Goal: Transaction & Acquisition: Purchase product/service

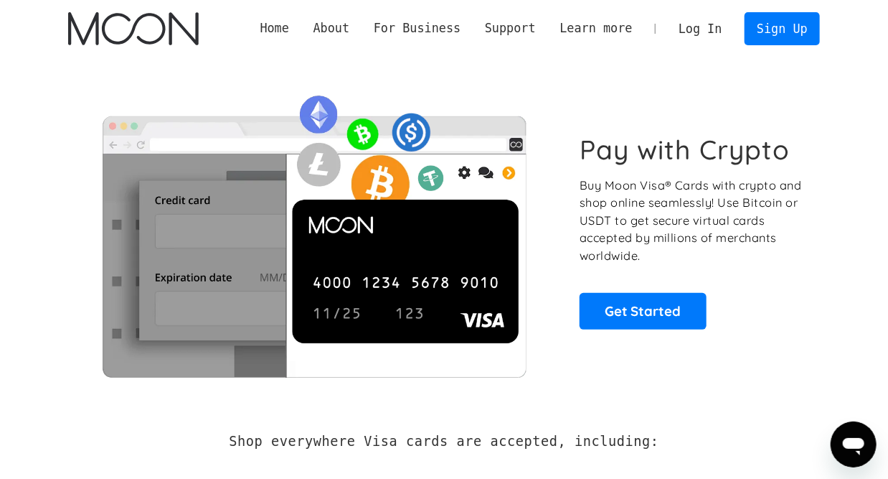
click at [611, 29] on link "Log In" at bounding box center [700, 29] width 67 height 32
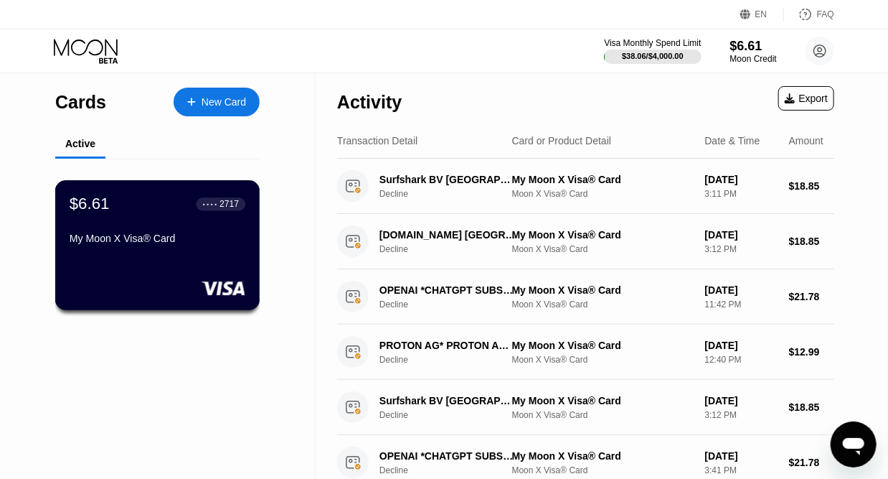
click at [223, 202] on div "2717" at bounding box center [229, 204] width 19 height 10
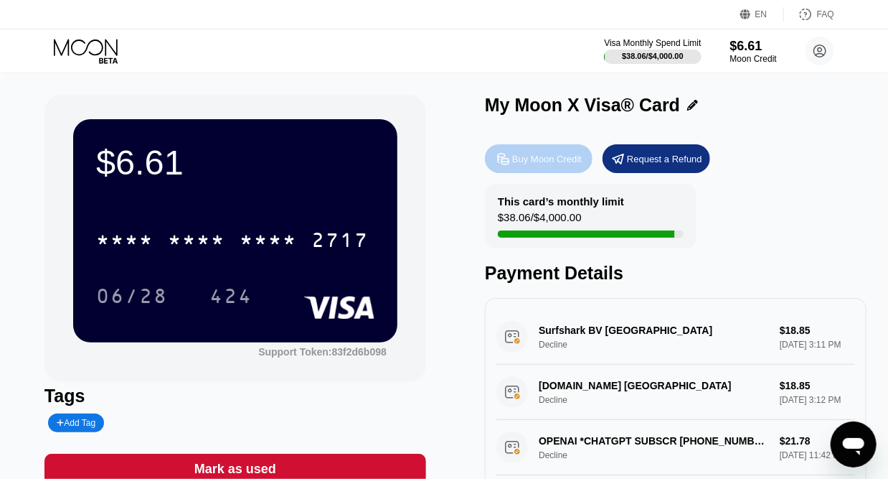
click at [522, 154] on div "Buy Moon Credit" at bounding box center [539, 158] width 108 height 29
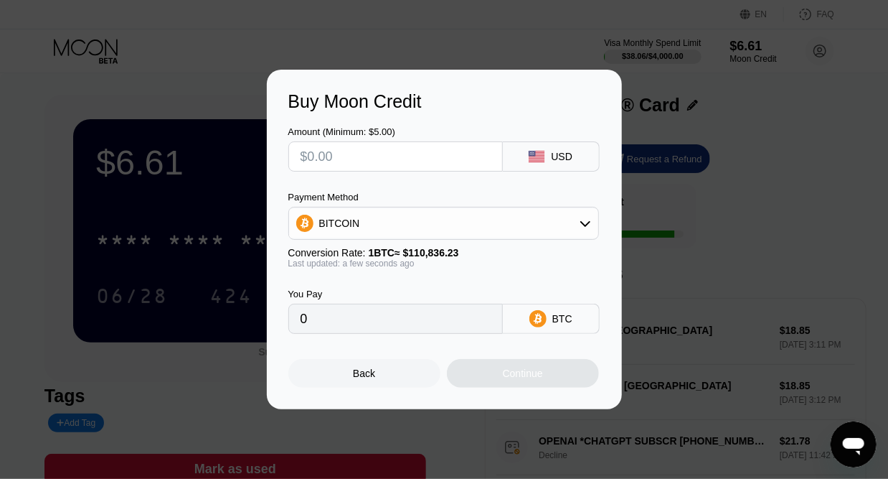
click at [581, 220] on icon at bounding box center [585, 222] width 11 height 11
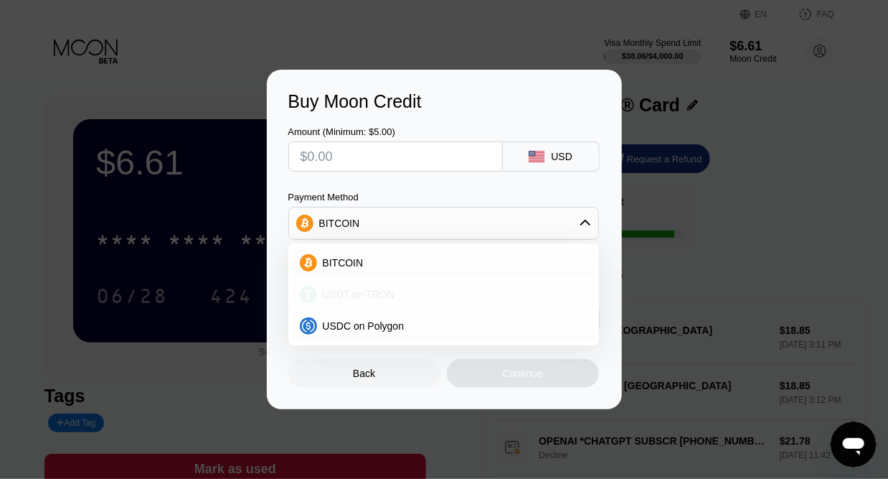
click at [471, 289] on div "USDT on TRON" at bounding box center [452, 293] width 271 height 11
type input "0.00"
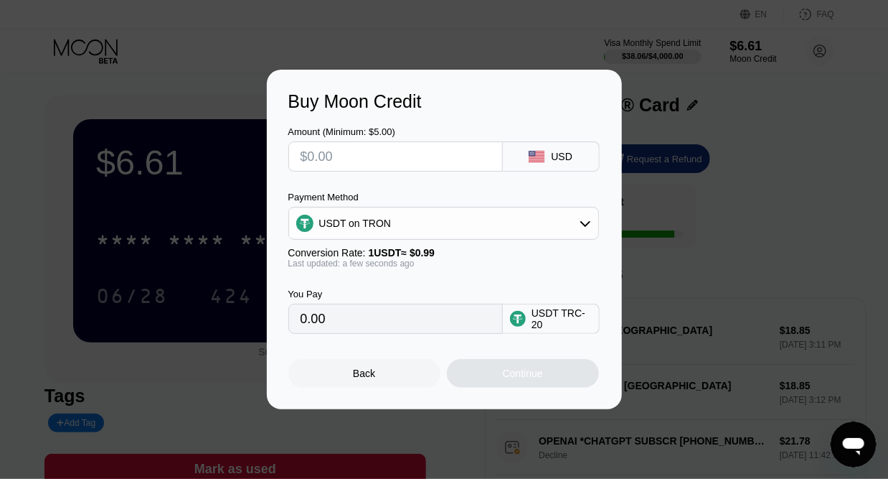
drag, startPoint x: 416, startPoint y: 327, endPoint x: 253, endPoint y: 304, distance: 165.2
click at [253, 304] on div "Buy Moon Credit Amount (Minimum: $5.00) USD Payment Method USDT on TRON Convers…" at bounding box center [444, 239] width 888 height 339
drag, startPoint x: 253, startPoint y: 304, endPoint x: 403, endPoint y: 334, distance: 153.7
click at [403, 333] on input "0.00" at bounding box center [396, 318] width 190 height 29
click at [394, 327] on input "0.00" at bounding box center [396, 318] width 190 height 29
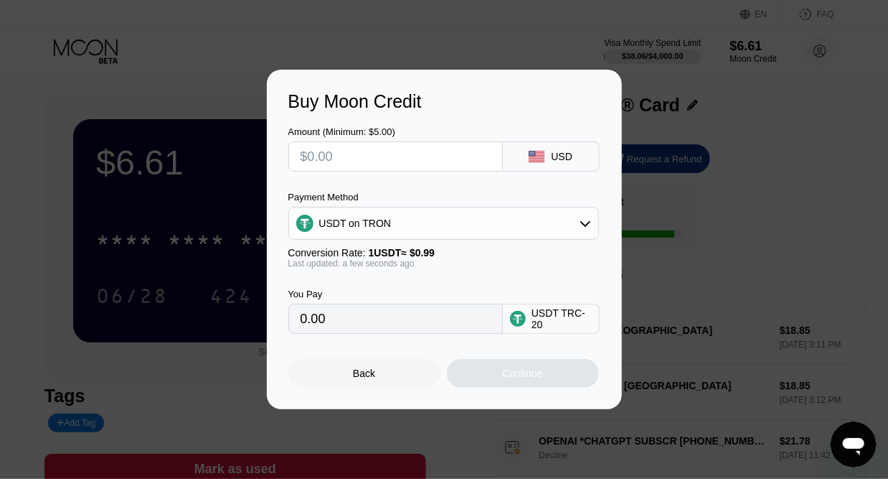
drag, startPoint x: 387, startPoint y: 324, endPoint x: 247, endPoint y: 300, distance: 141.9
click at [247, 300] on div "Buy Moon Credit Amount (Minimum: $5.00) USD Payment Method USDT on TRON Convers…" at bounding box center [444, 239] width 888 height 339
drag, startPoint x: 247, startPoint y: 300, endPoint x: 335, endPoint y: 339, distance: 96.4
click at [335, 334] on div "0.00" at bounding box center [395, 319] width 215 height 30
click at [342, 329] on input "0.00" at bounding box center [396, 318] width 190 height 29
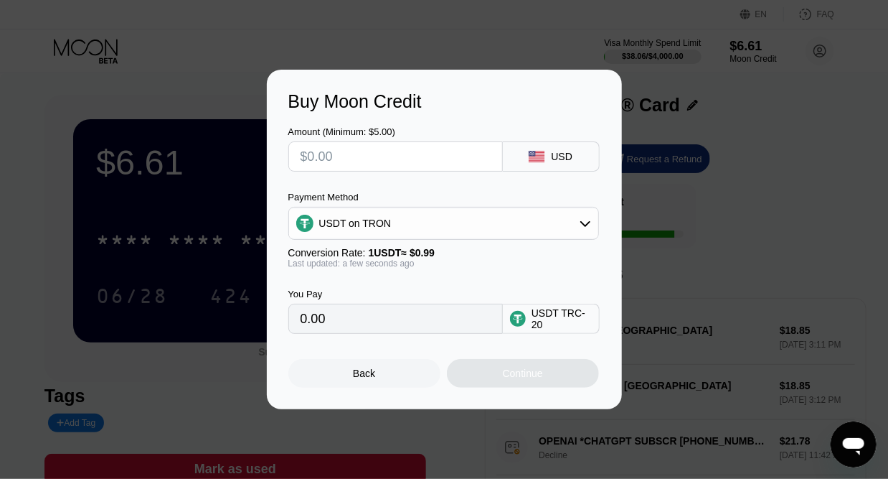
drag, startPoint x: 350, startPoint y: 329, endPoint x: 261, endPoint y: 323, distance: 89.2
click at [261, 323] on div "Buy Moon Credit Amount (Minimum: $5.00) USD Payment Method USDT on TRON Convers…" at bounding box center [444, 239] width 888 height 339
drag, startPoint x: 261, startPoint y: 323, endPoint x: 332, endPoint y: 323, distance: 70.3
click at [332, 323] on input "0.00" at bounding box center [396, 318] width 190 height 29
click at [314, 324] on input "0.00" at bounding box center [396, 318] width 190 height 29
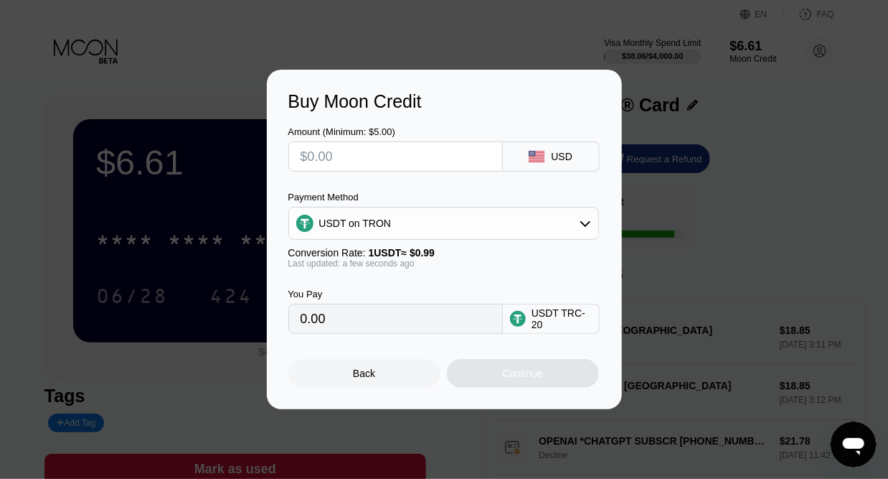
drag, startPoint x: 352, startPoint y: 329, endPoint x: 196, endPoint y: 301, distance: 158.3
click at [196, 301] on div "Buy Moon Credit Amount (Minimum: $5.00) USD Payment Method USDT on TRON Convers…" at bounding box center [444, 239] width 888 height 339
drag, startPoint x: 196, startPoint y: 301, endPoint x: 357, endPoint y: 327, distance: 163.5
click at [357, 327] on input "0.00" at bounding box center [396, 318] width 190 height 29
click at [344, 329] on input "0.00" at bounding box center [396, 318] width 190 height 29
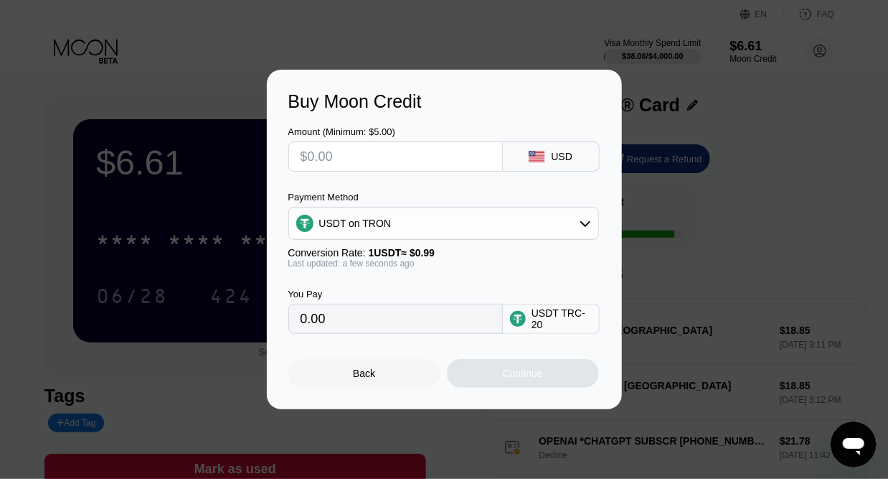
click at [353, 151] on input "text" at bounding box center [396, 156] width 190 height 29
click at [576, 223] on div "USDT on TRON" at bounding box center [443, 223] width 309 height 29
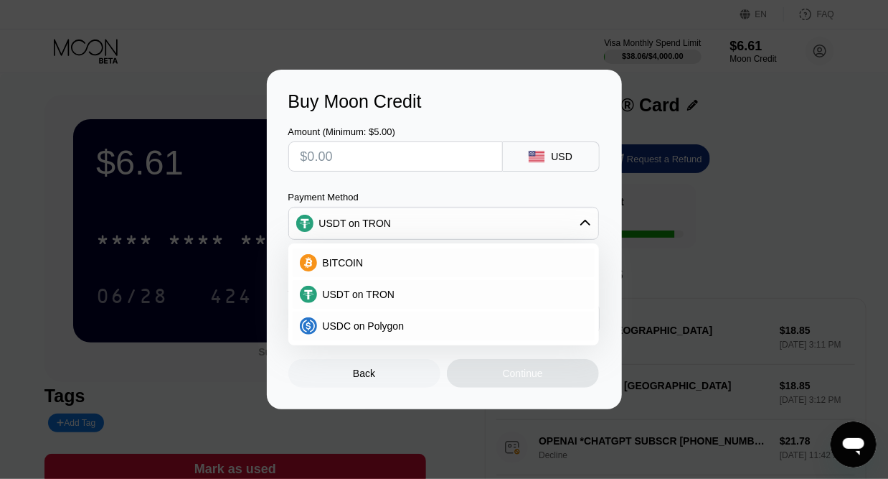
click at [425, 163] on input "text" at bounding box center [396, 156] width 190 height 29
click at [427, 160] on input "text" at bounding box center [396, 156] width 190 height 29
type input "$1"
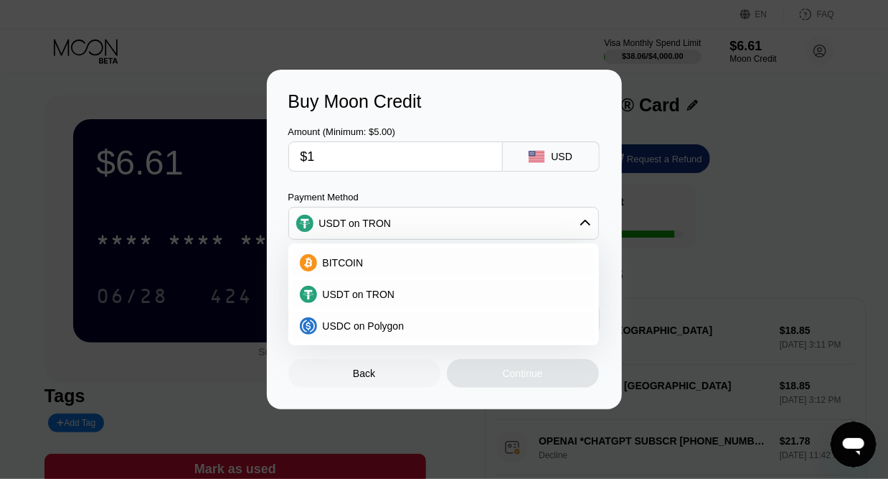
type input "1.01"
type input "$10"
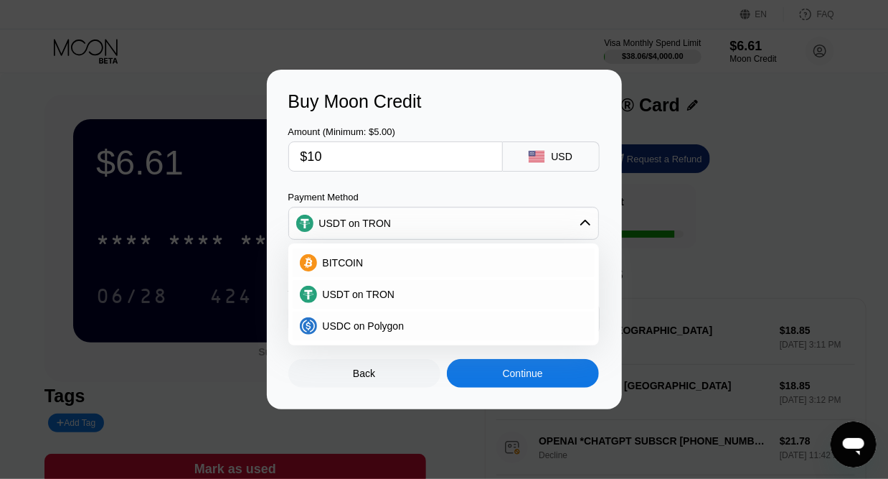
type input "10.10"
type input "$100"
type input "101.01"
type input "$100"
click at [471, 194] on div "Payment Method" at bounding box center [443, 197] width 311 height 11
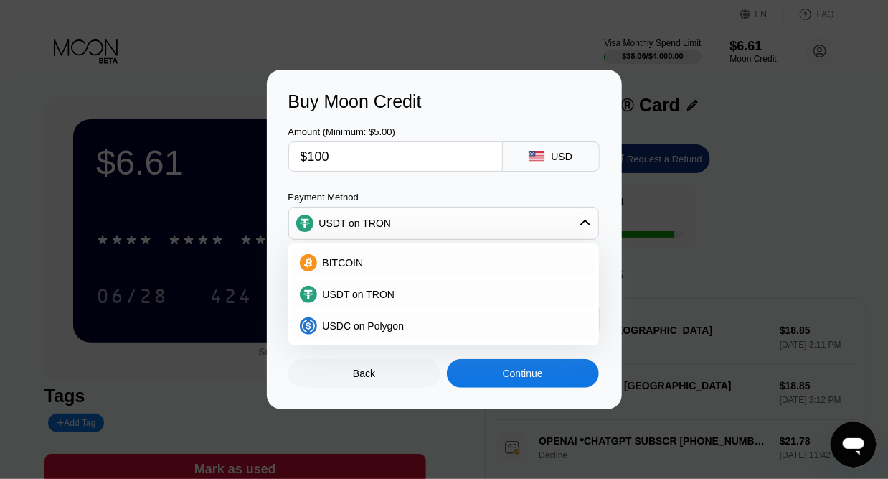
click at [585, 235] on div "USDT on TRON" at bounding box center [443, 223] width 309 height 29
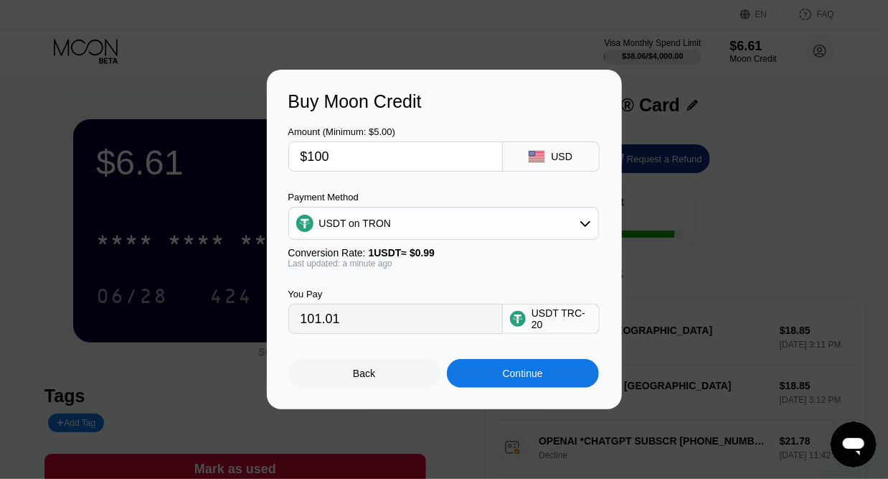
click at [513, 379] on div "Continue" at bounding box center [523, 372] width 40 height 11
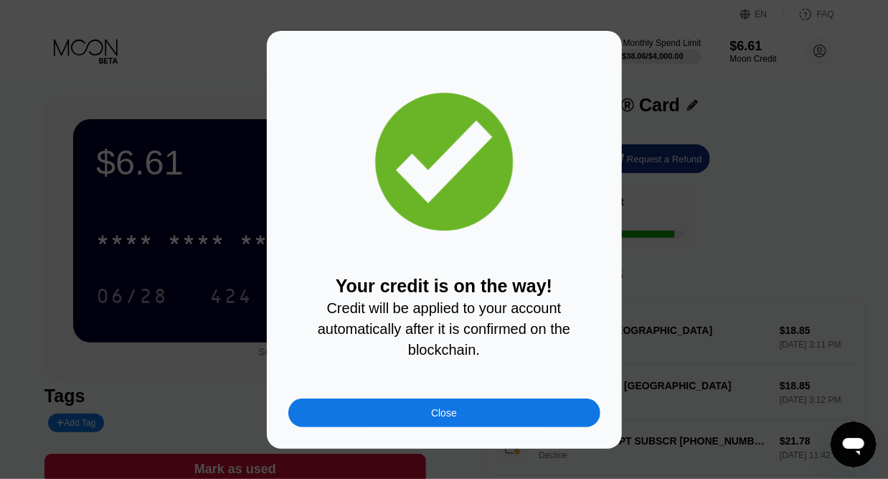
click at [580, 88] on div "Your credit is on the way! Credit will be applied to your account automatically…" at bounding box center [444, 239] width 312 height 375
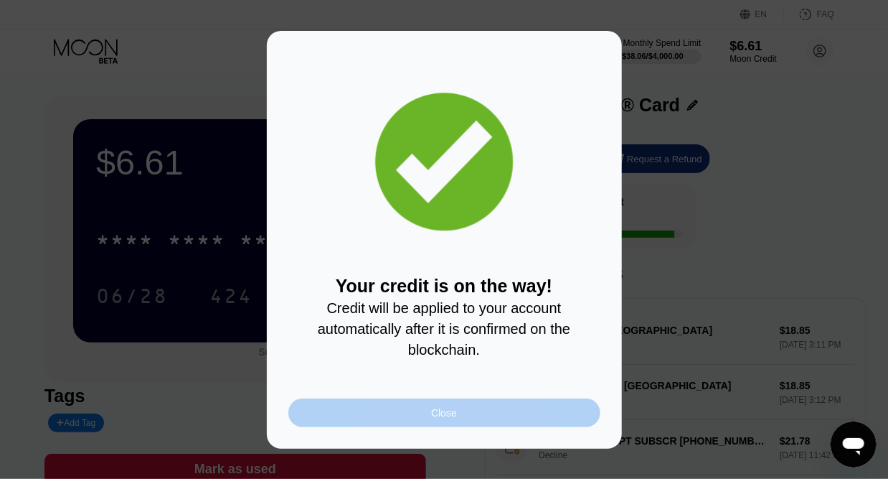
click at [548, 421] on div "Close" at bounding box center [444, 412] width 312 height 29
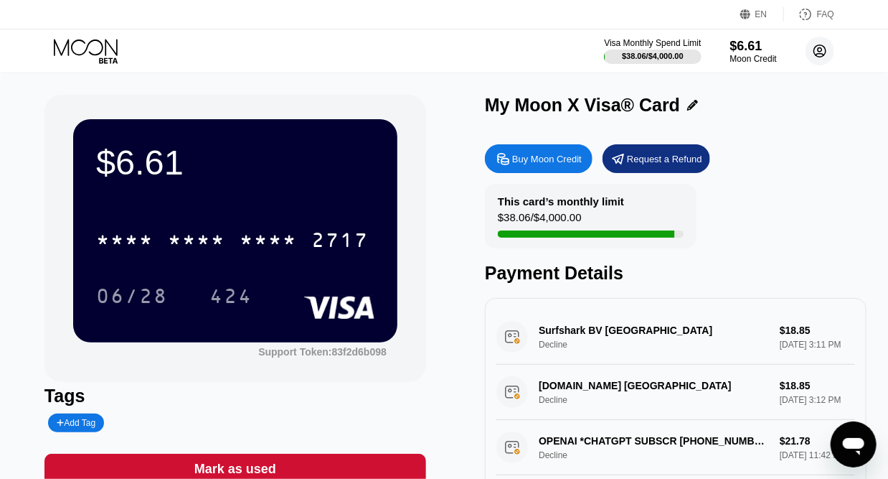
click at [825, 52] on circle at bounding box center [820, 51] width 29 height 29
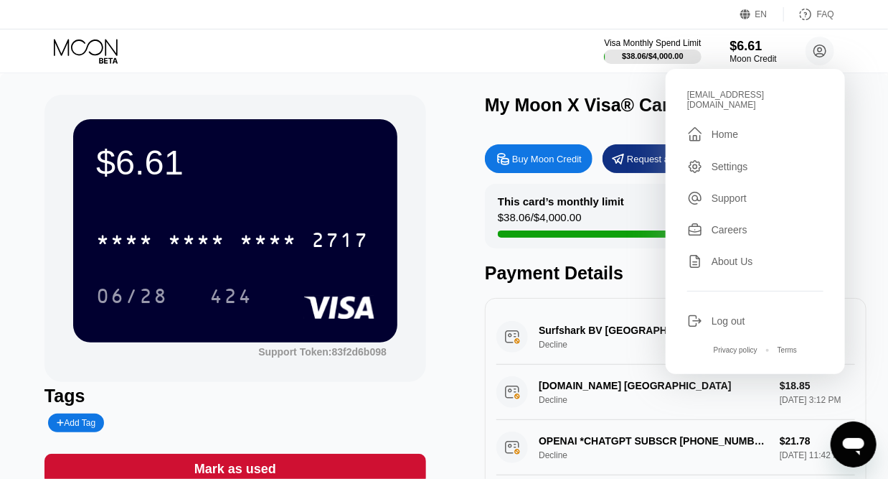
click at [762, 128] on div " Home" at bounding box center [755, 134] width 136 height 17
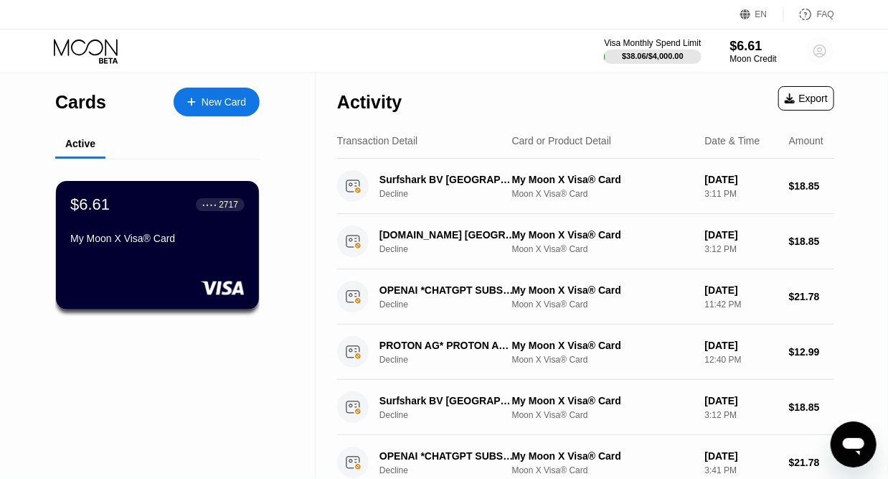
click at [828, 50] on circle at bounding box center [820, 51] width 29 height 29
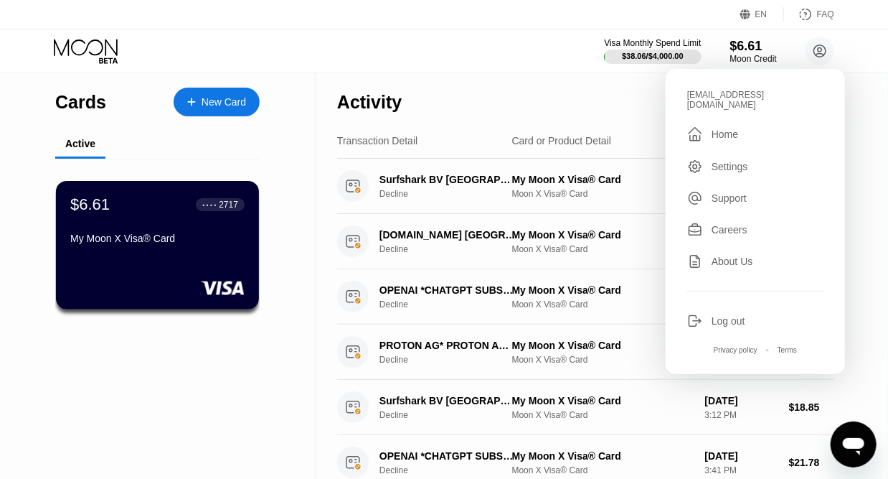
click at [705, 126] on div "" at bounding box center [699, 134] width 24 height 17
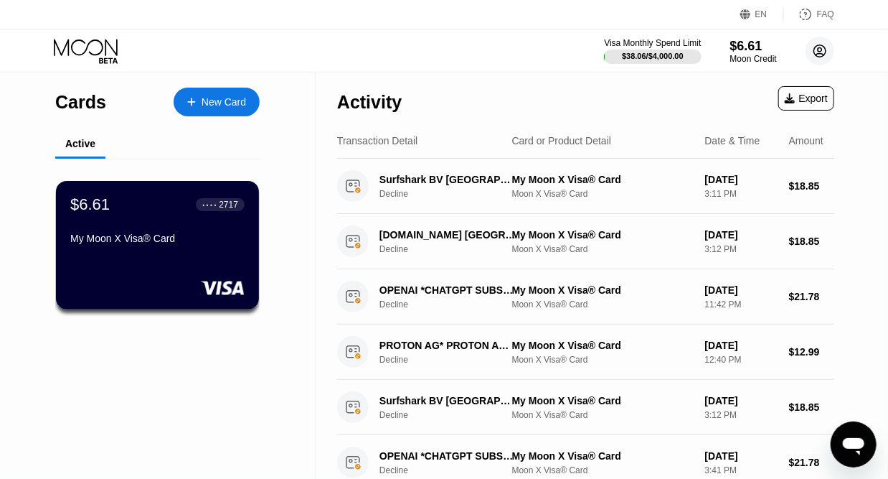
click at [825, 53] on circle at bounding box center [820, 51] width 29 height 29
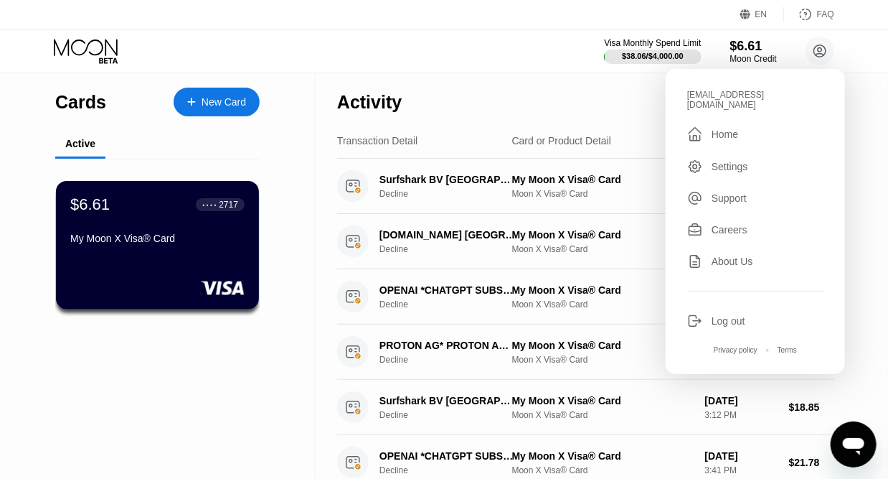
click at [723, 128] on div "Home" at bounding box center [725, 133] width 27 height 11
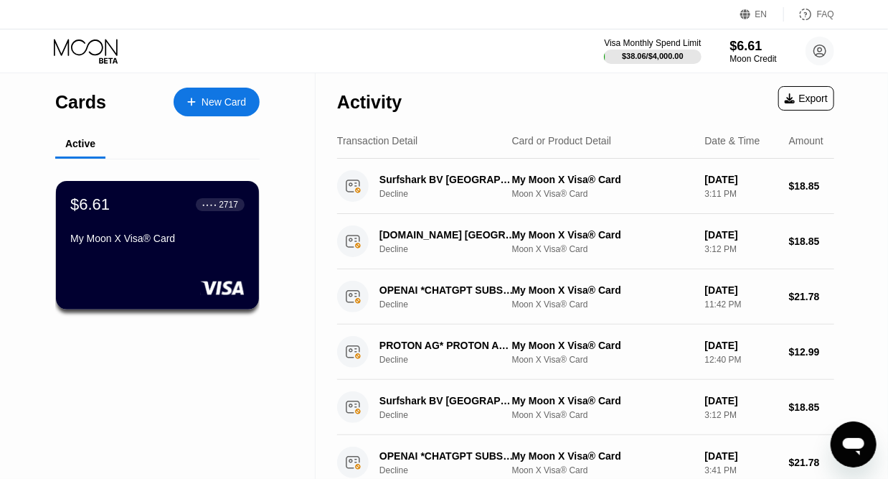
click at [73, 147] on div "Active" at bounding box center [80, 143] width 30 height 11
click at [206, 244] on div "My Moon X Visa® Card" at bounding box center [158, 238] width 176 height 11
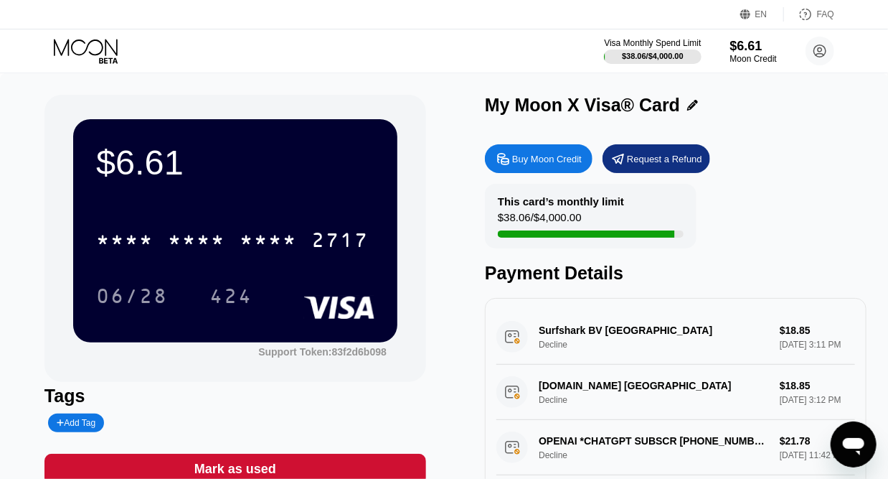
click at [554, 159] on div "Buy Moon Credit" at bounding box center [547, 159] width 70 height 12
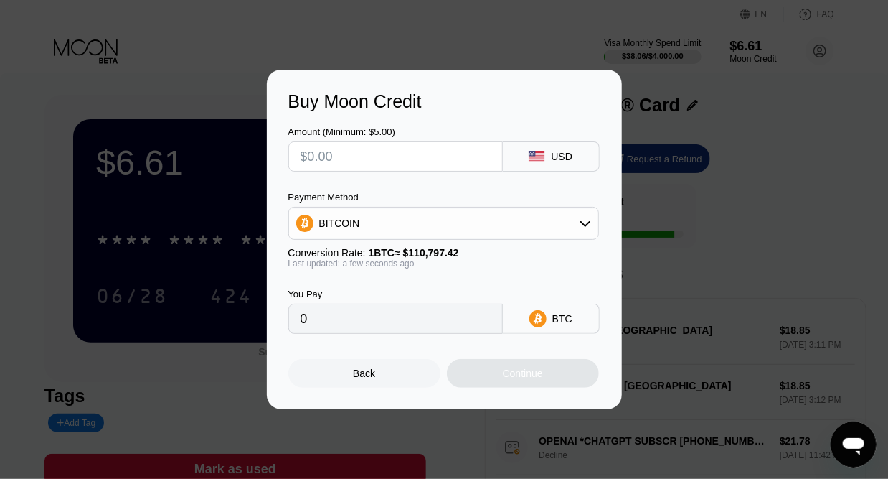
click at [394, 388] on div "Back" at bounding box center [364, 373] width 152 height 29
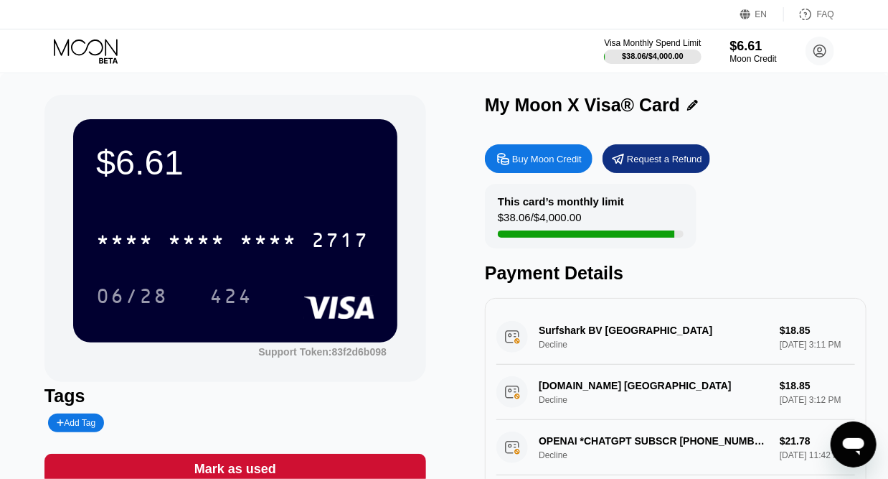
click at [369, 52] on div "Visa Monthly Spend Limit $38.06 / $4,000.00 $6.61 Moon Credit eltach03@protonma…" at bounding box center [444, 50] width 888 height 43
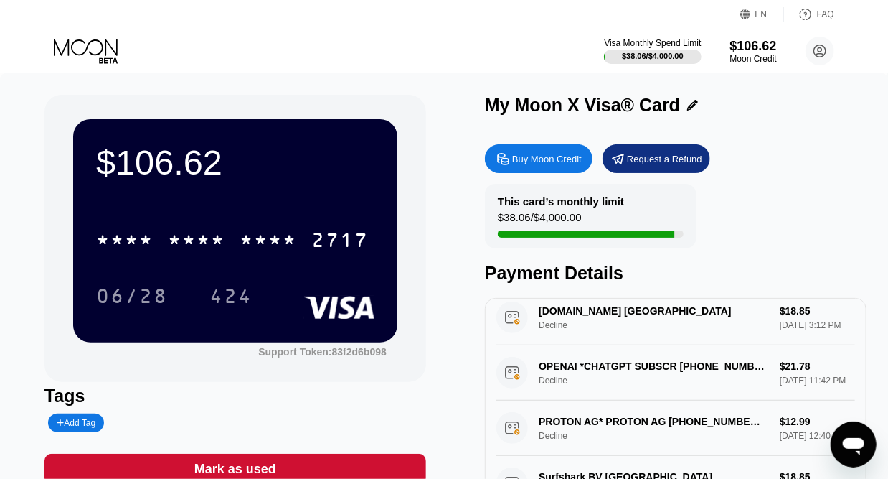
scroll to position [72, 0]
